Goal: Use online tool/utility: Utilize a website feature to perform a specific function

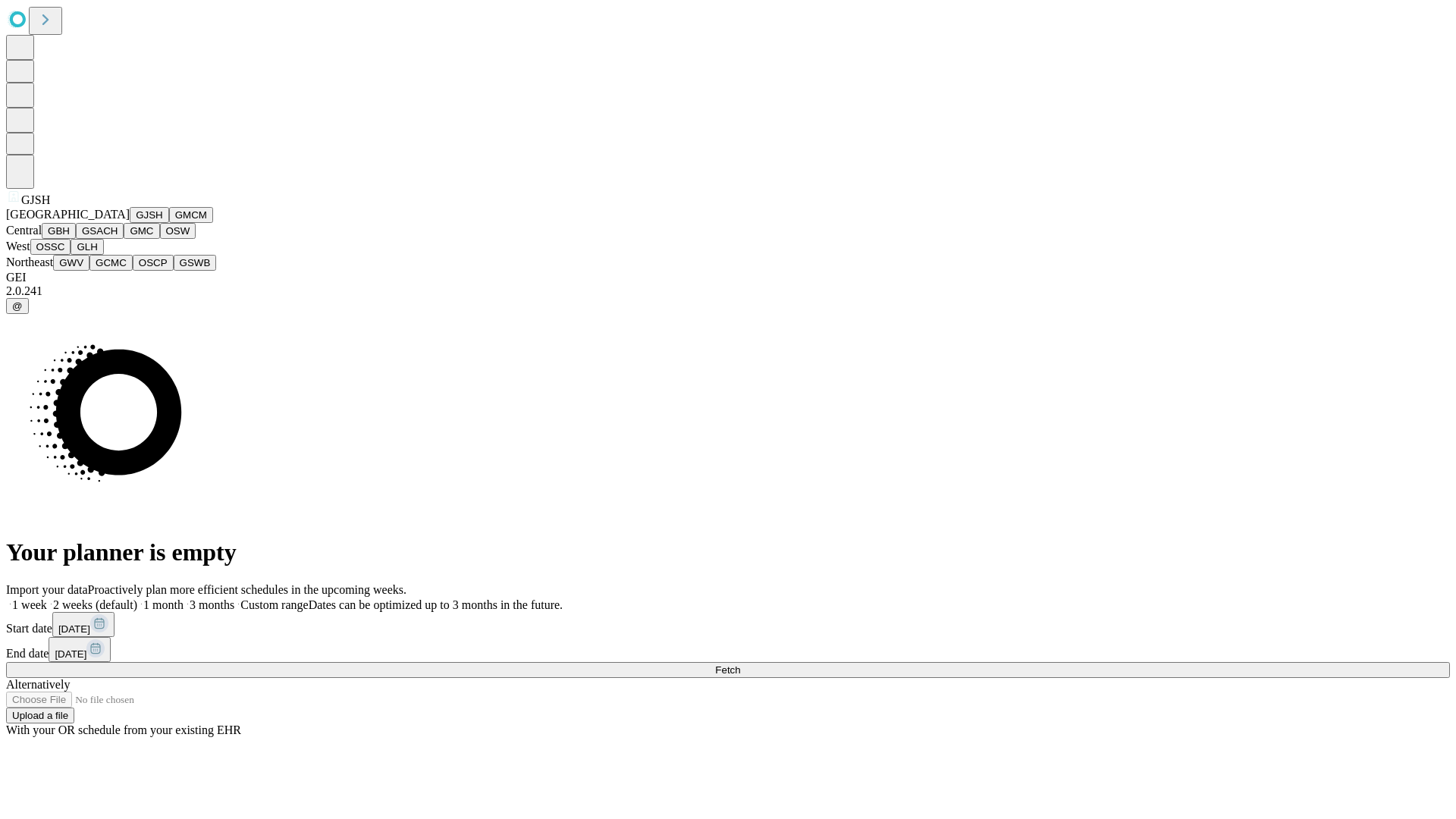
click at [130, 223] on button "GJSH" at bounding box center [150, 215] width 40 height 16
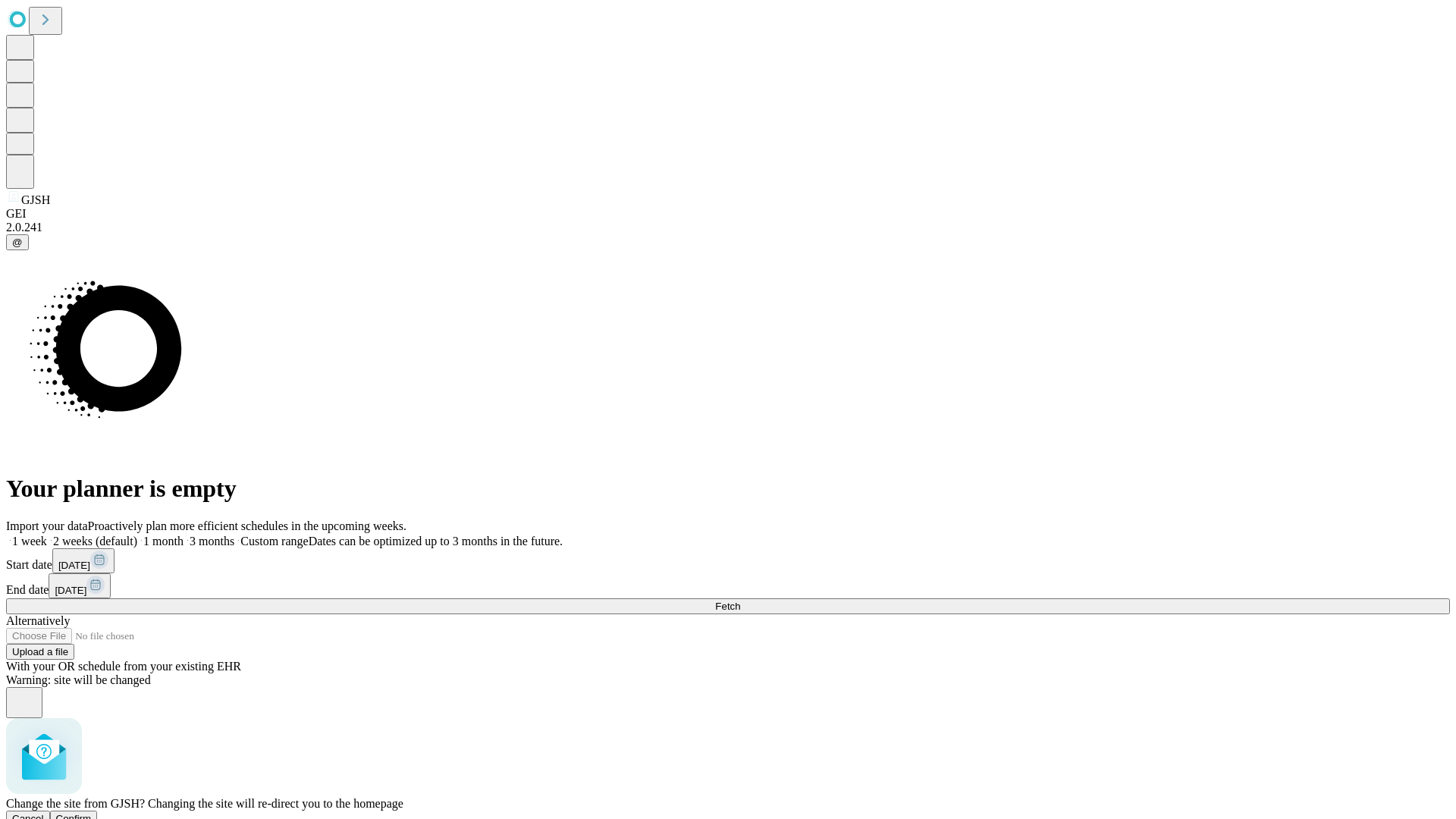
click at [92, 814] on span "Confirm" at bounding box center [73, 819] width 35 height 12
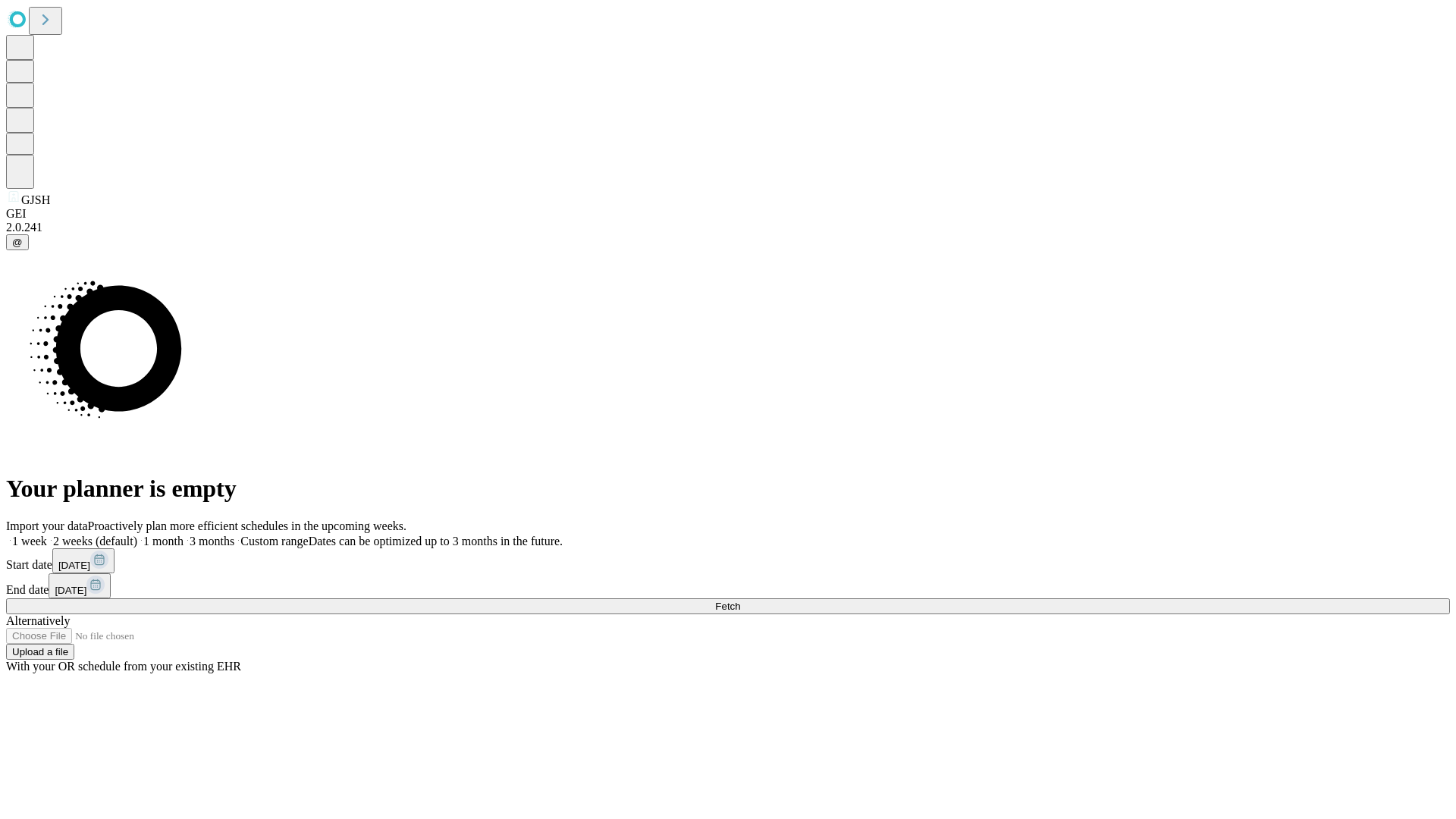
click at [137, 535] on label "2 weeks (default)" at bounding box center [92, 541] width 90 height 13
click at [740, 600] on span "Fetch" at bounding box center [728, 606] width 25 height 12
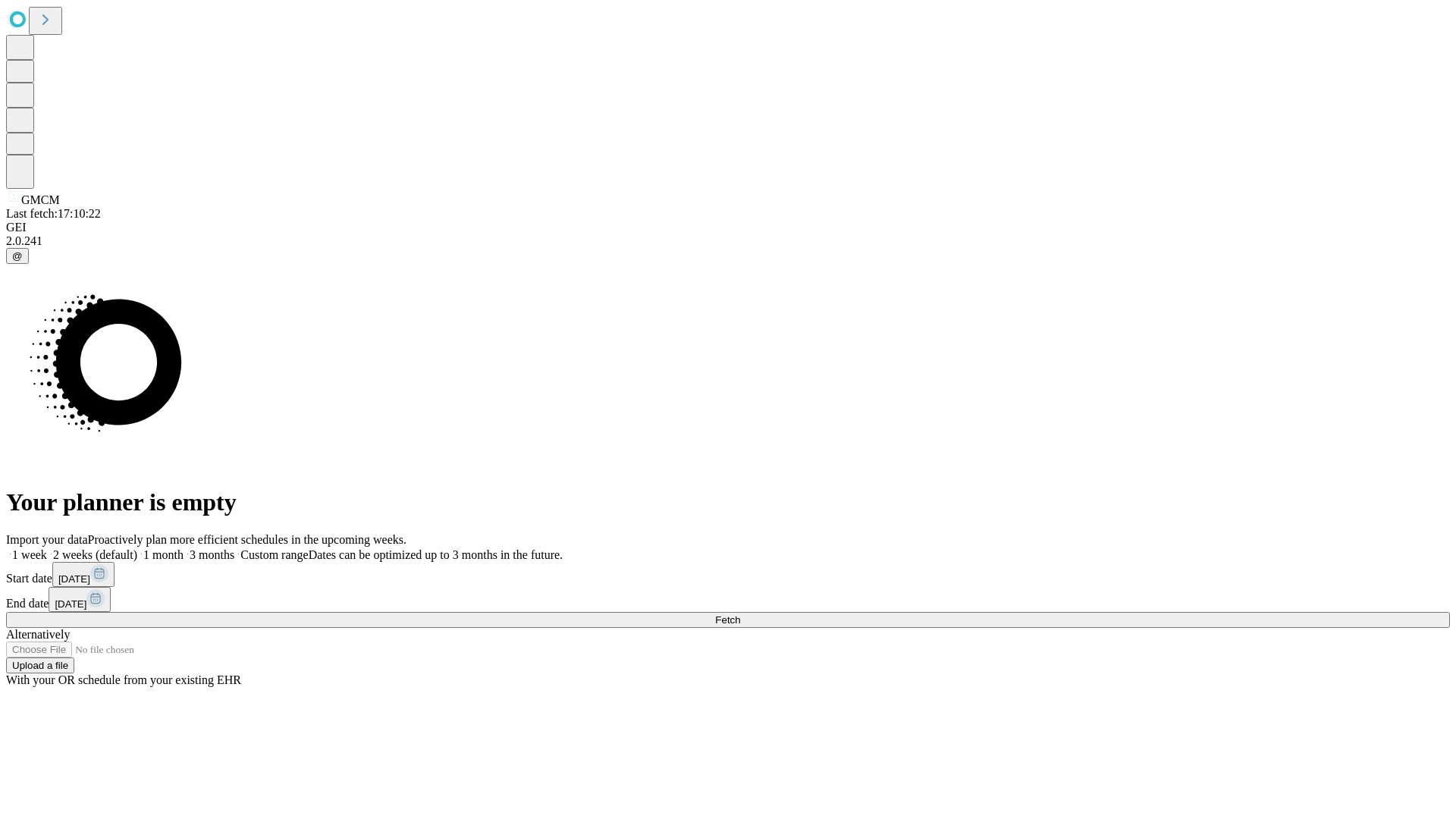
click at [137, 548] on label "2 weeks (default)" at bounding box center [92, 554] width 90 height 13
click at [740, 614] on span "Fetch" at bounding box center [728, 619] width 25 height 12
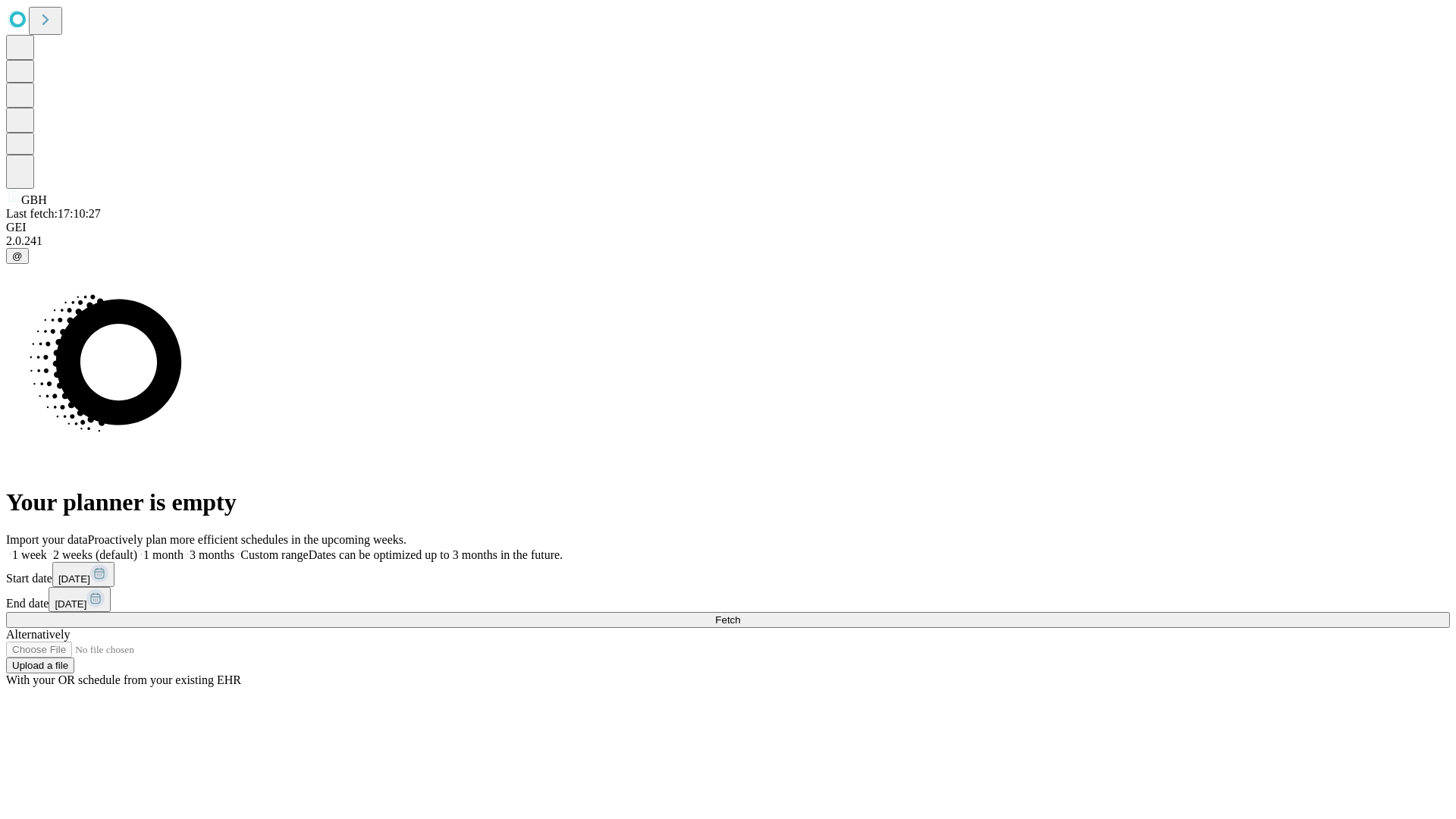
click at [137, 548] on label "2 weeks (default)" at bounding box center [92, 554] width 90 height 13
click at [740, 614] on span "Fetch" at bounding box center [728, 619] width 25 height 12
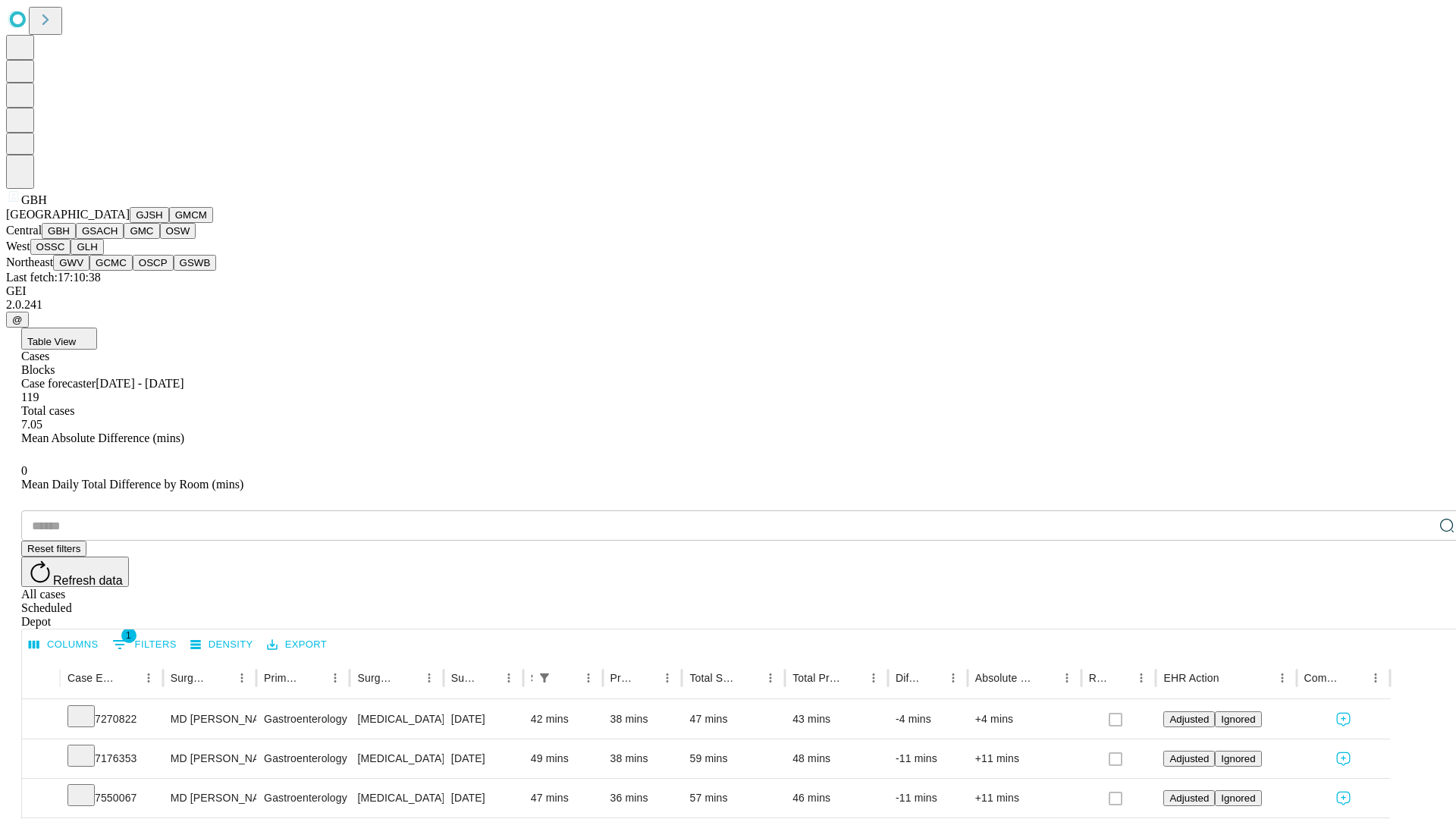
click at [117, 239] on button "GSACH" at bounding box center [99, 231] width 48 height 16
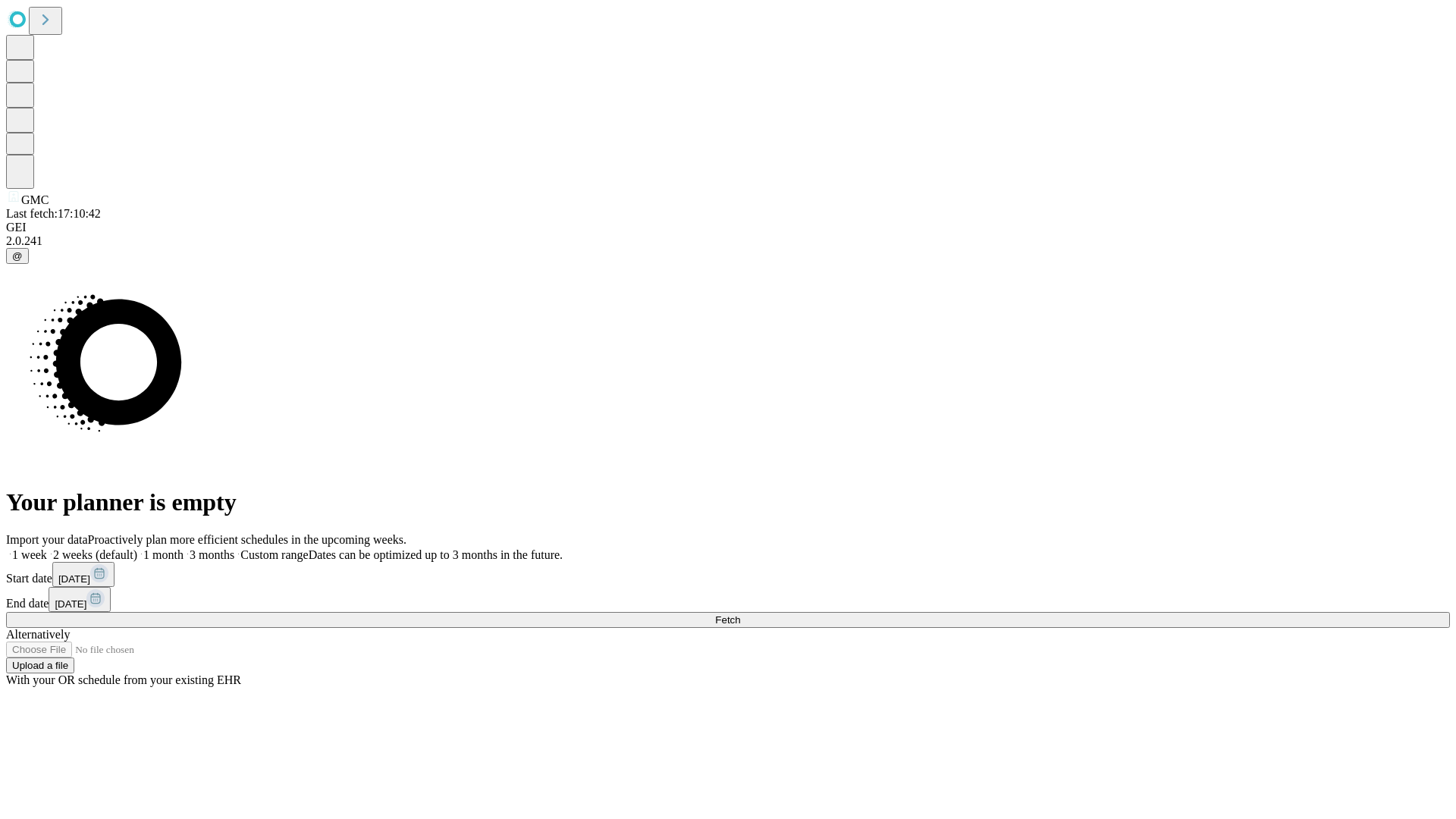
click at [137, 548] on label "2 weeks (default)" at bounding box center [92, 554] width 90 height 13
click at [740, 614] on span "Fetch" at bounding box center [728, 619] width 25 height 12
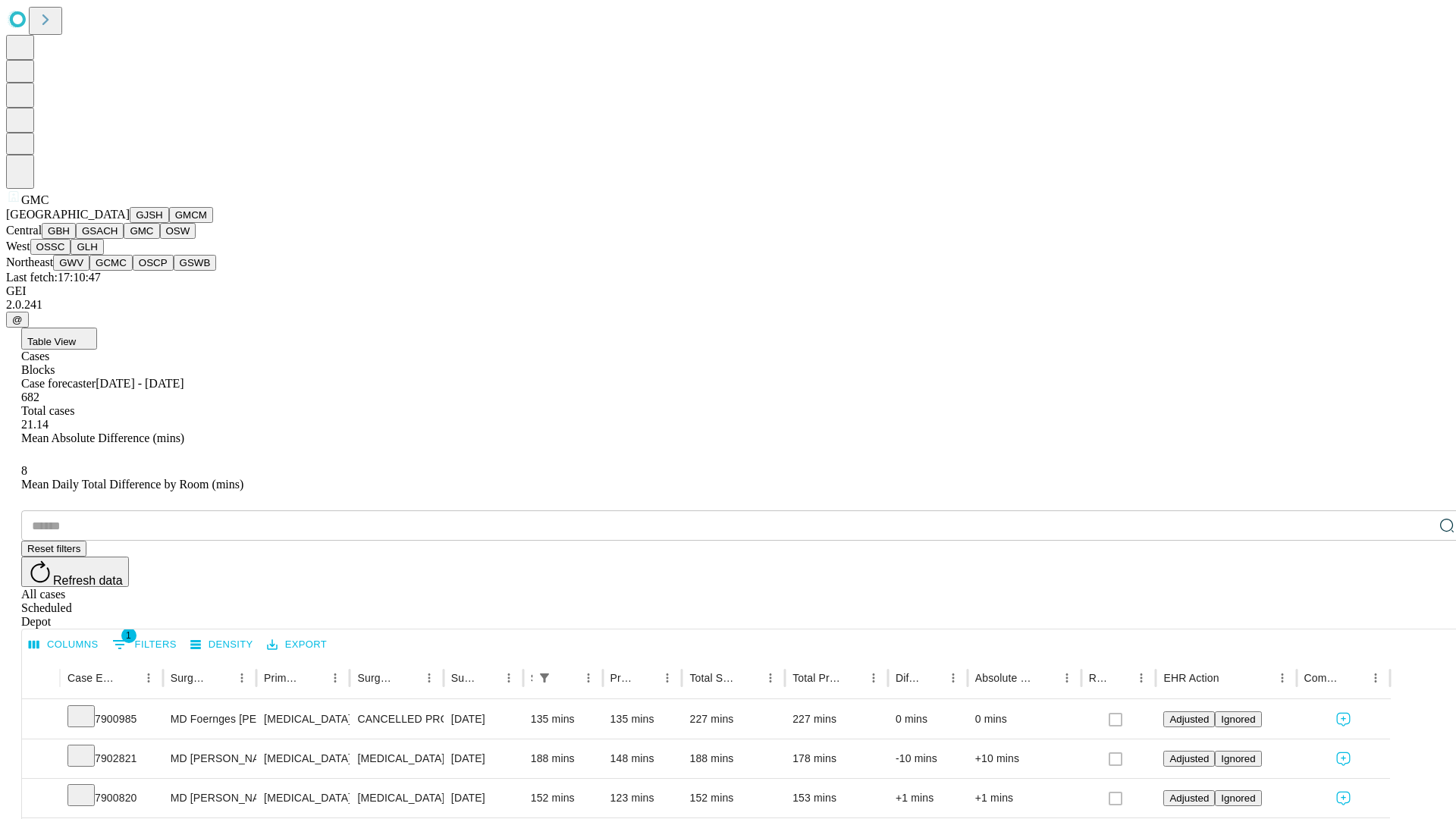
click at [160, 239] on button "OSW" at bounding box center [178, 231] width 36 height 16
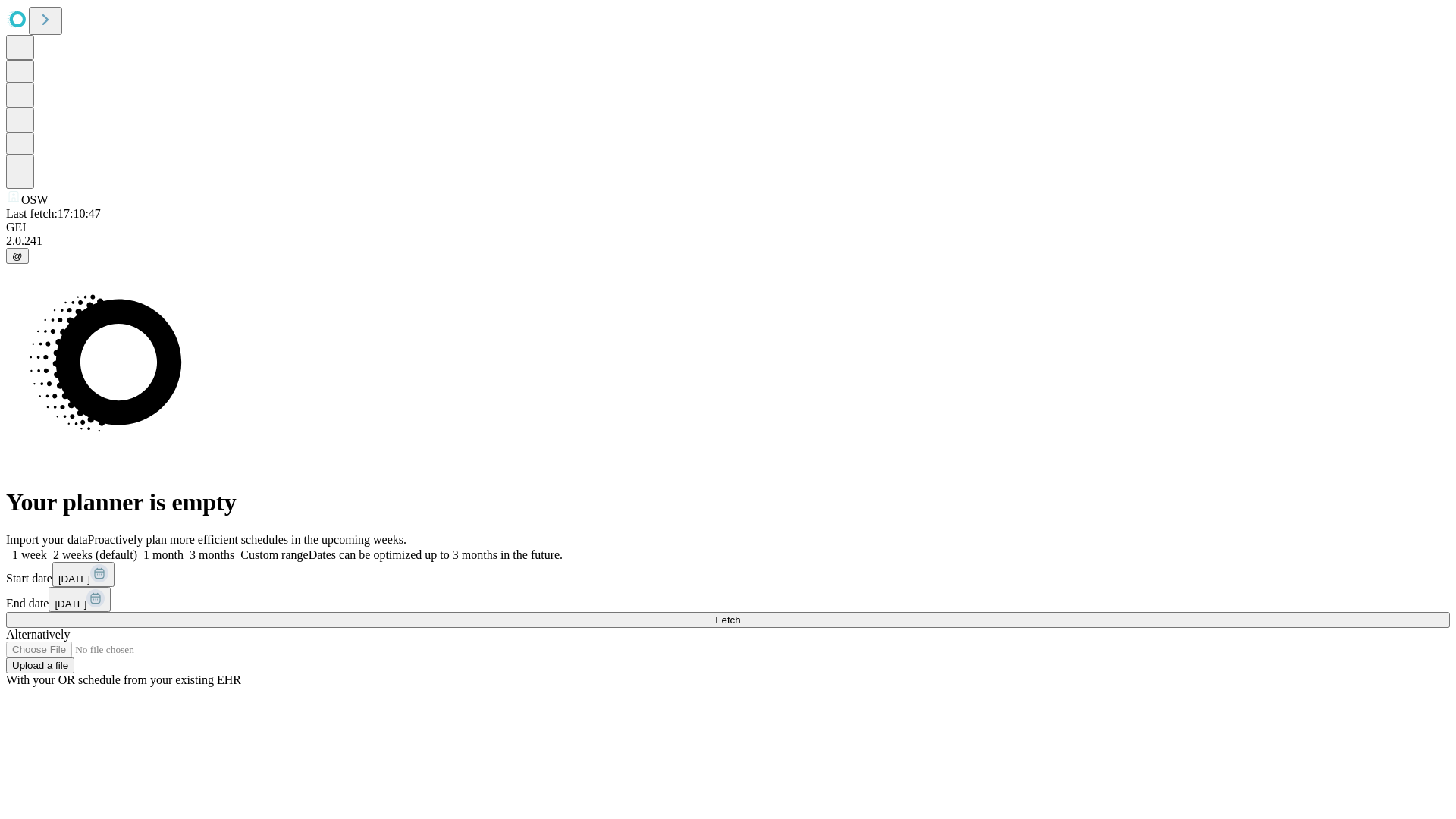
click at [137, 548] on label "2 weeks (default)" at bounding box center [92, 554] width 90 height 13
click at [740, 614] on span "Fetch" at bounding box center [728, 619] width 25 height 12
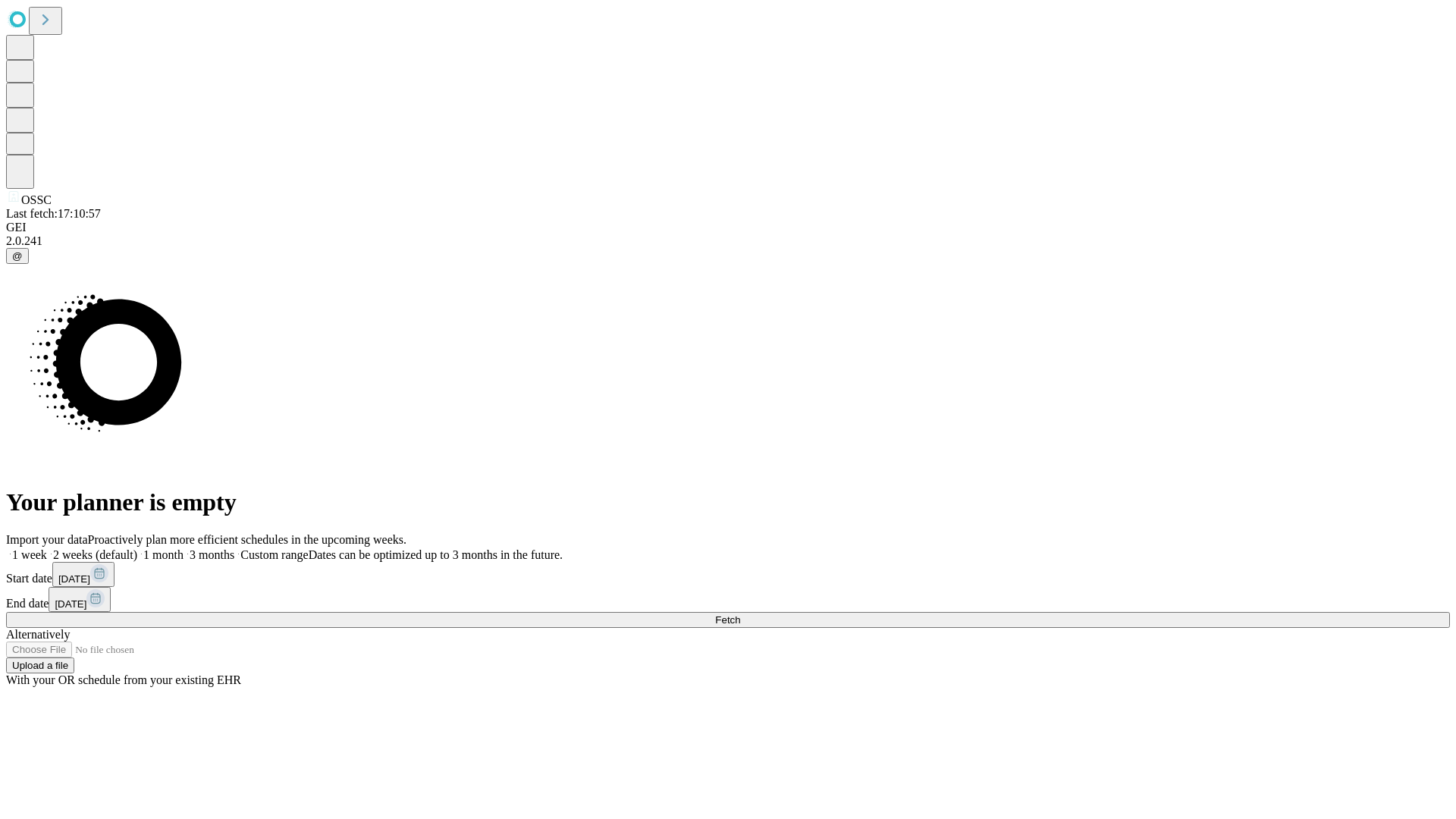
click at [137, 548] on label "2 weeks (default)" at bounding box center [92, 554] width 90 height 13
click at [740, 614] on span "Fetch" at bounding box center [728, 619] width 25 height 12
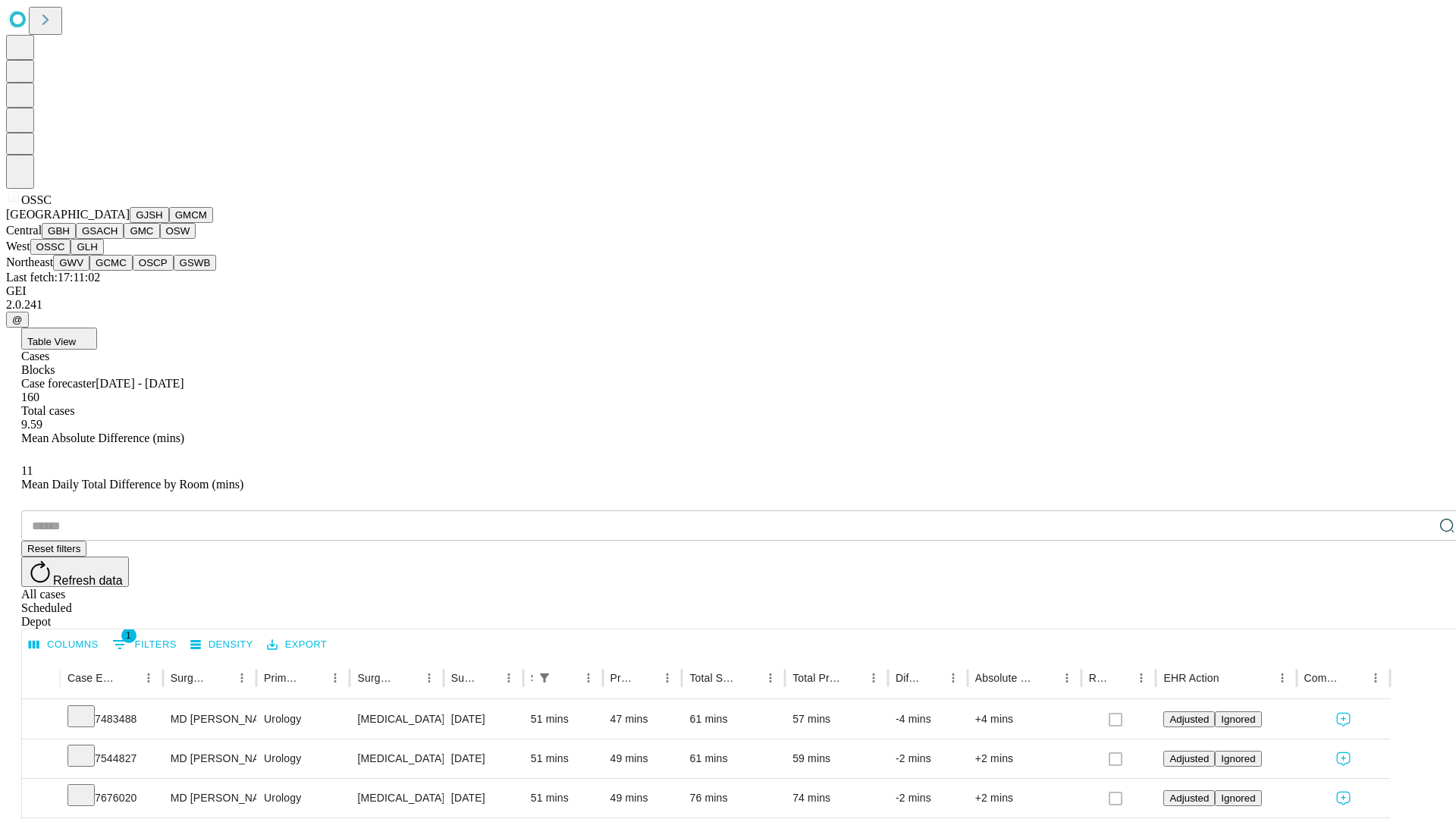
click at [103, 255] on button "GLH" at bounding box center [87, 247] width 32 height 16
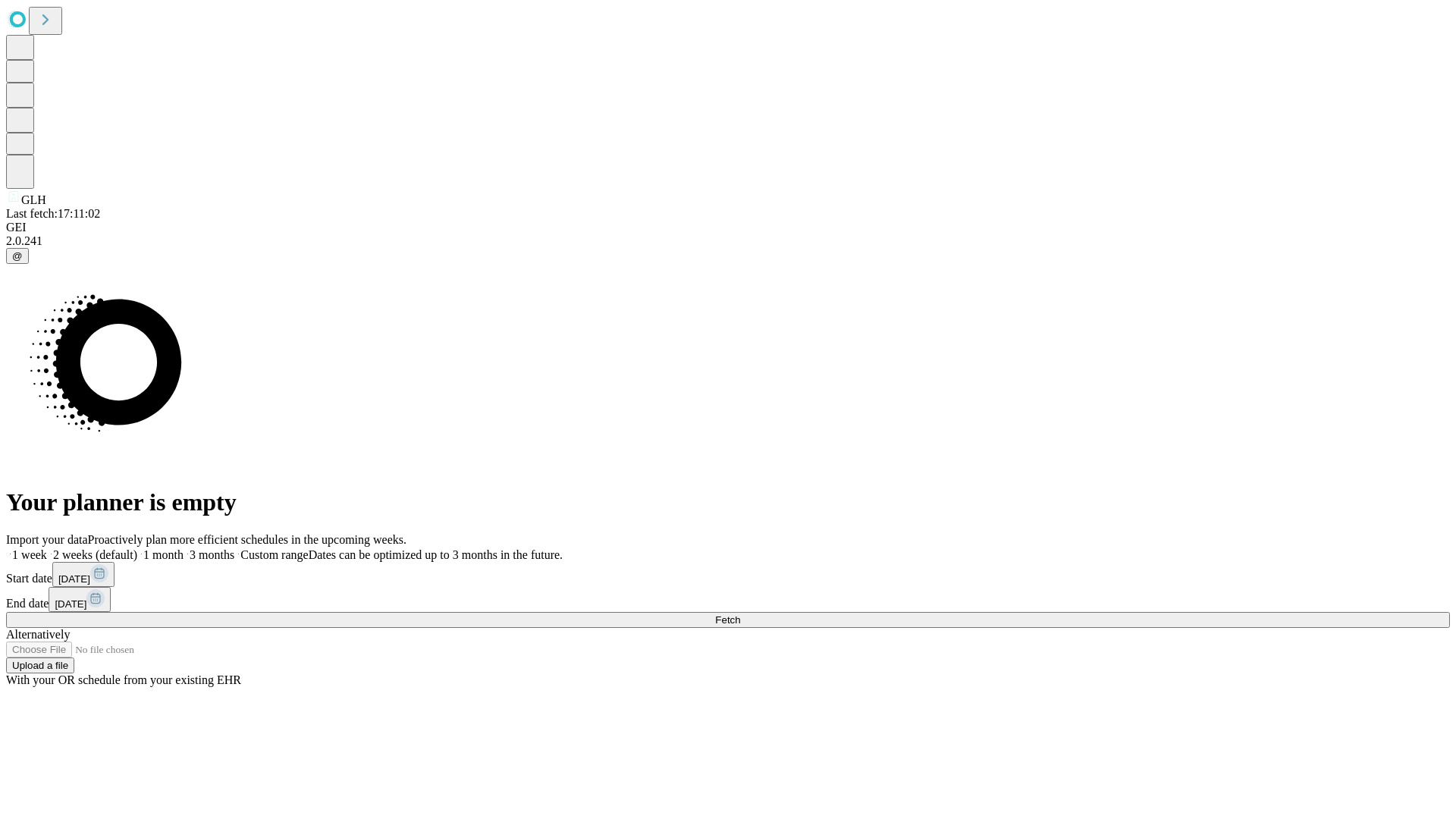
click at [740, 614] on span "Fetch" at bounding box center [728, 619] width 25 height 12
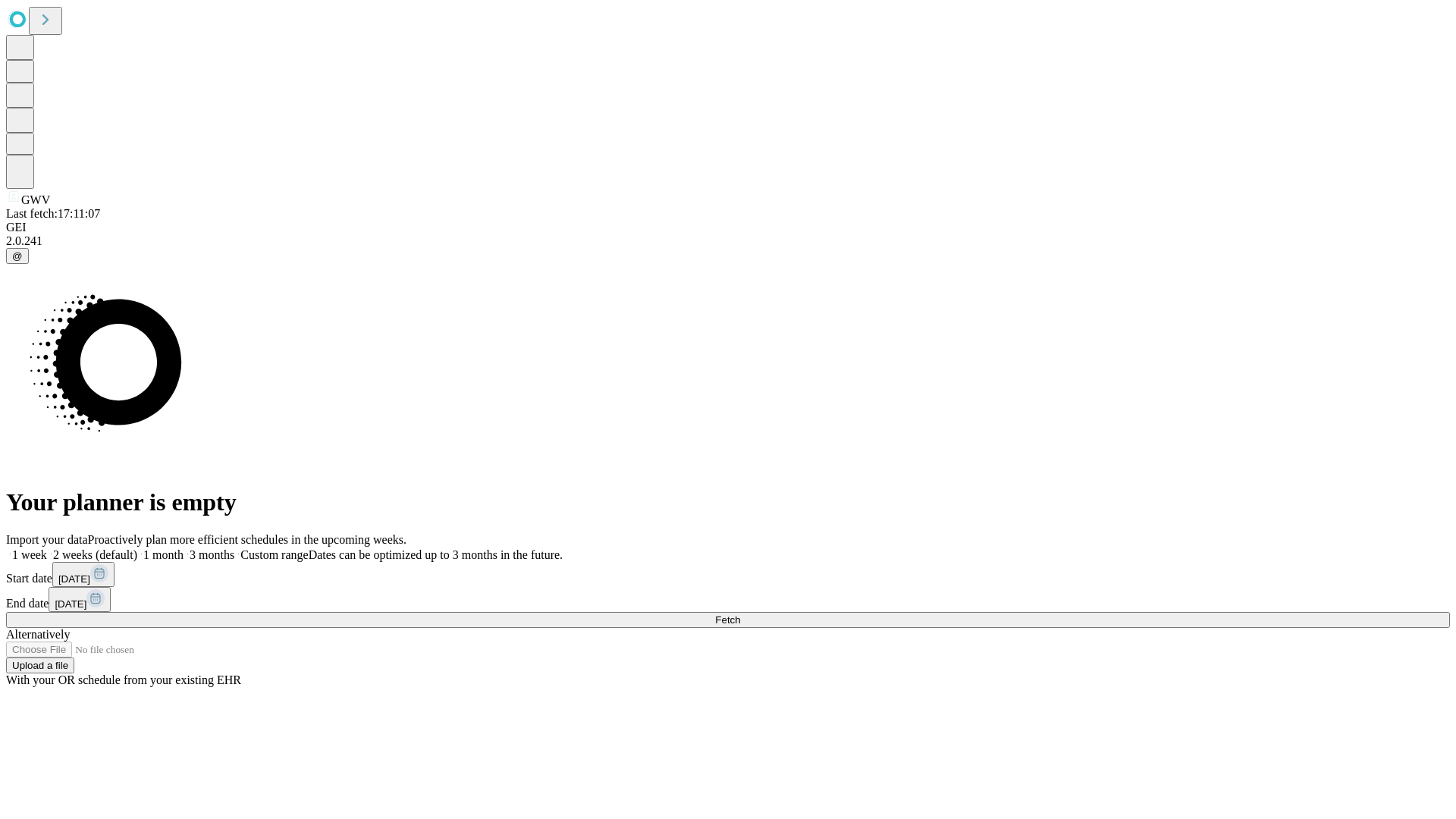
click at [137, 548] on label "2 weeks (default)" at bounding box center [92, 554] width 90 height 13
click at [740, 614] on span "Fetch" at bounding box center [728, 619] width 25 height 12
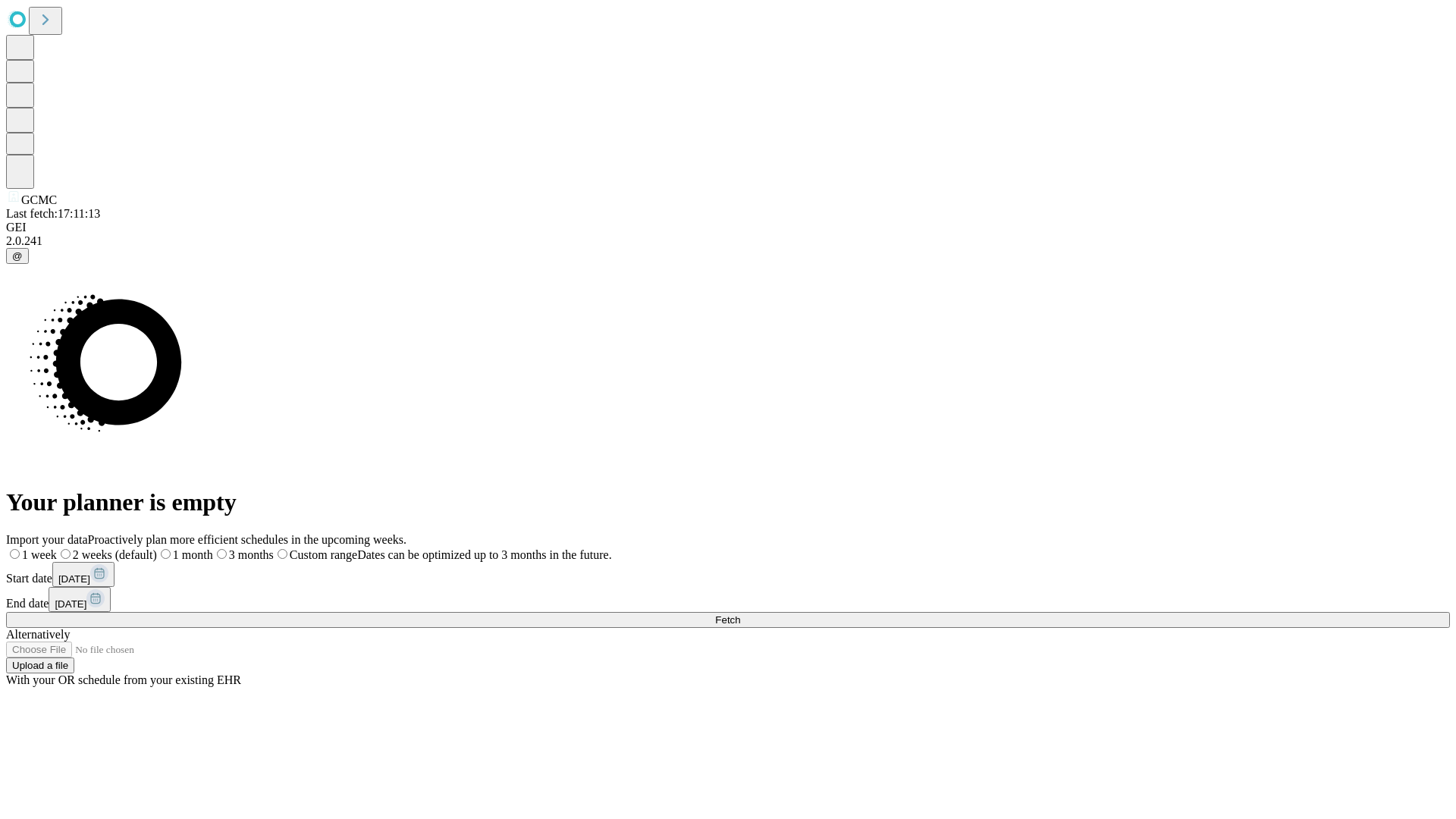
click at [740, 614] on span "Fetch" at bounding box center [728, 619] width 25 height 12
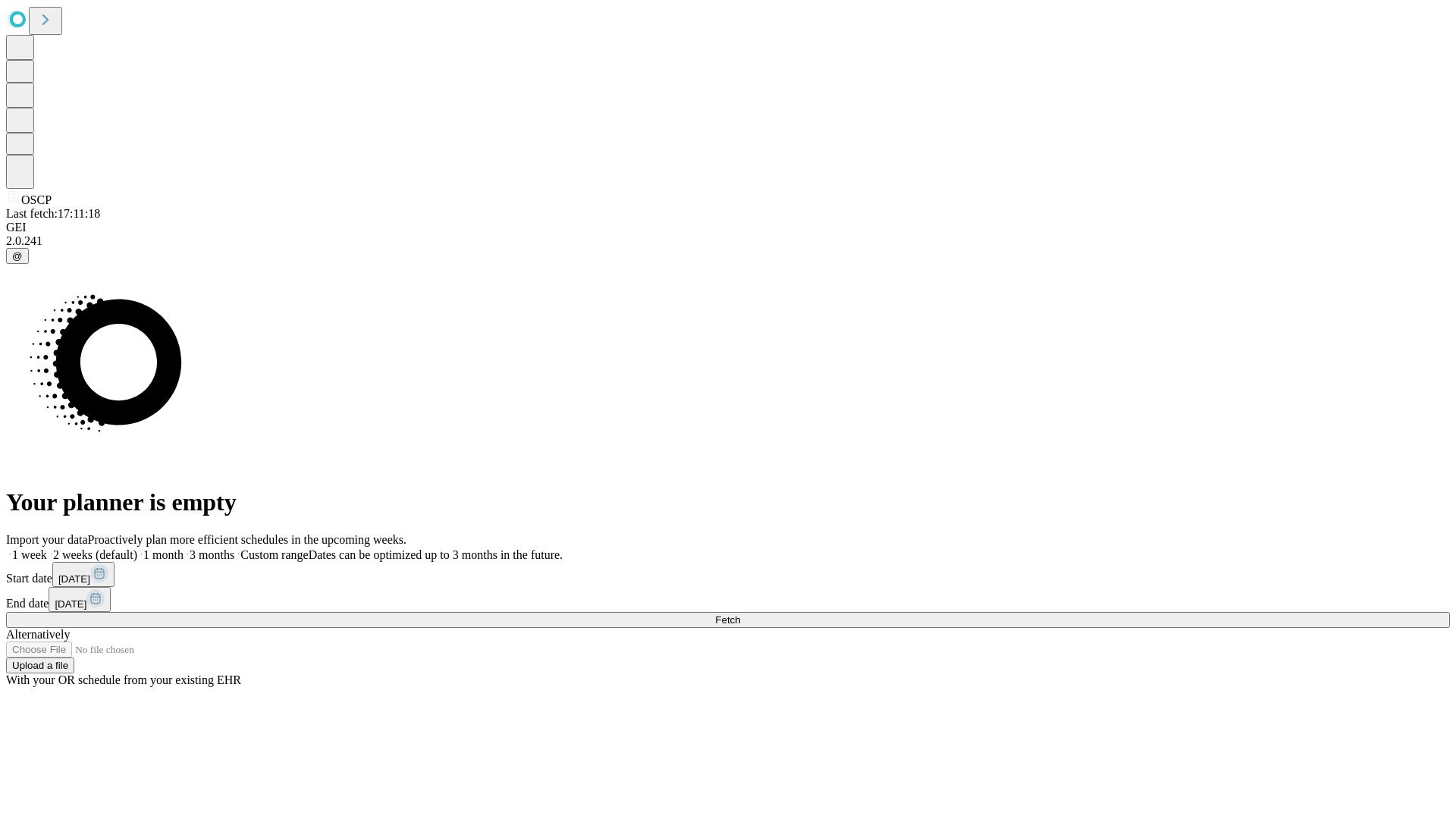
click at [740, 614] on span "Fetch" at bounding box center [728, 619] width 25 height 12
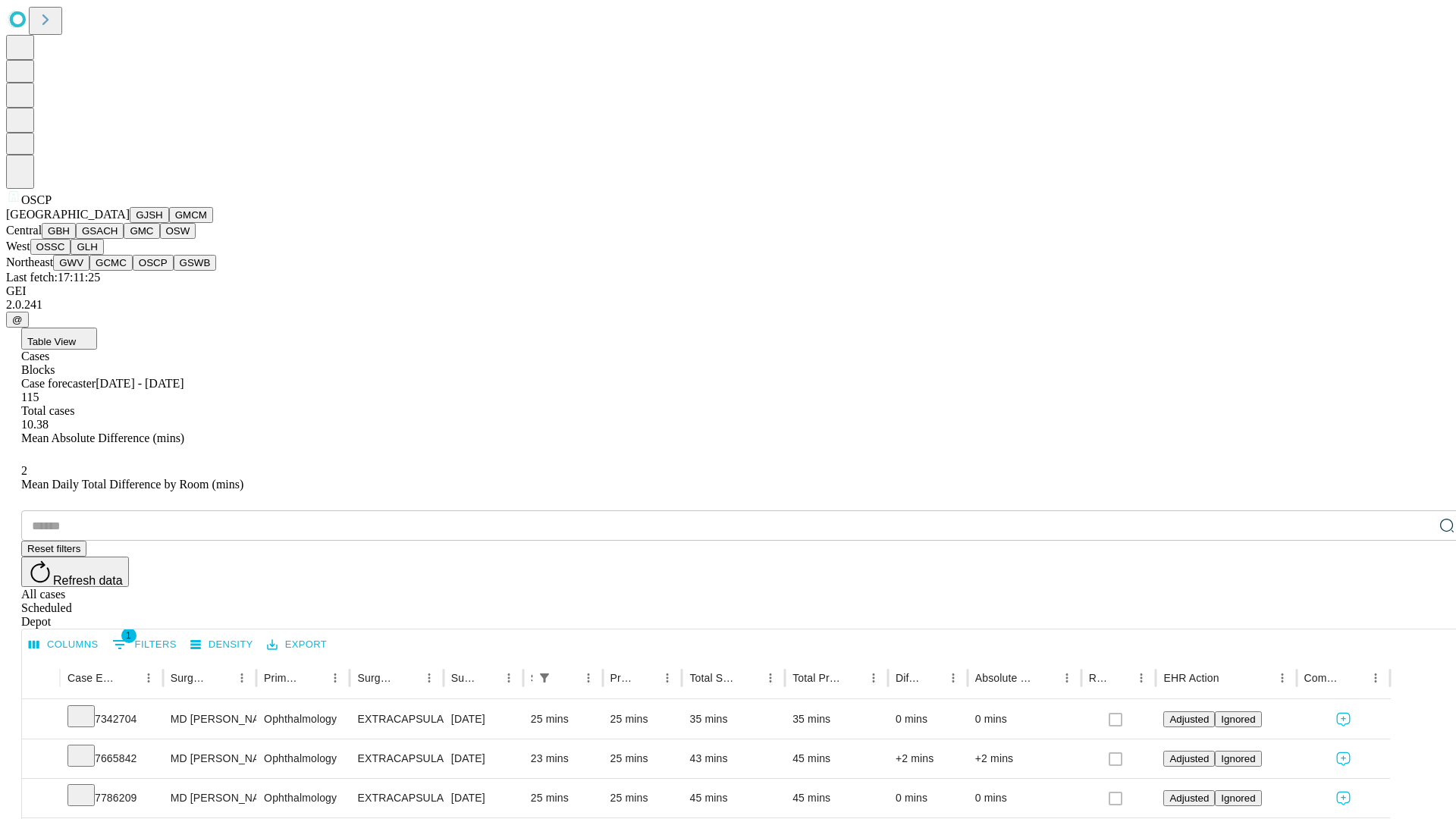
click at [173, 271] on button "GSWB" at bounding box center [195, 263] width 43 height 16
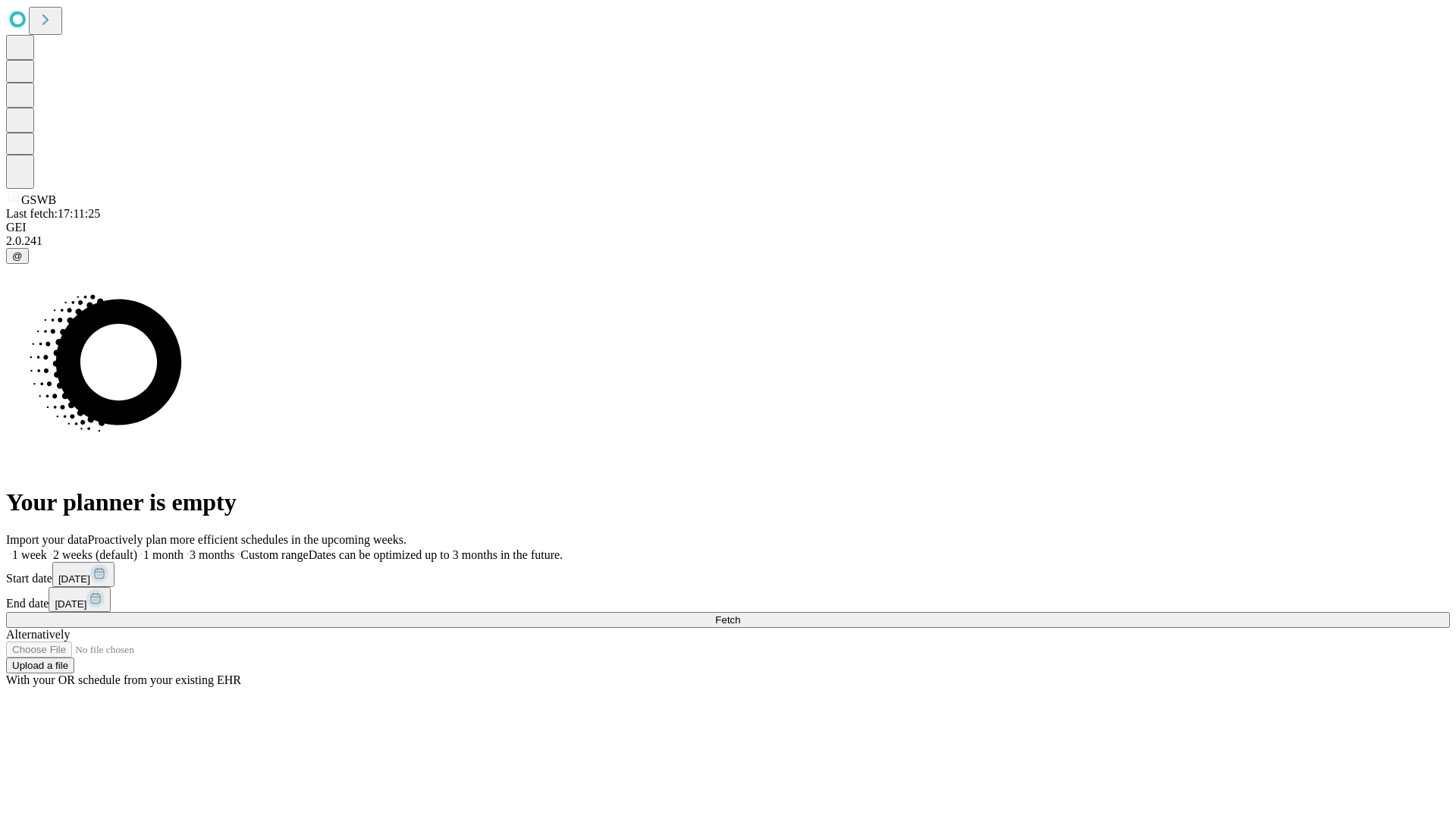
click at [740, 614] on span "Fetch" at bounding box center [728, 619] width 25 height 12
